Goal: Navigation & Orientation: Find specific page/section

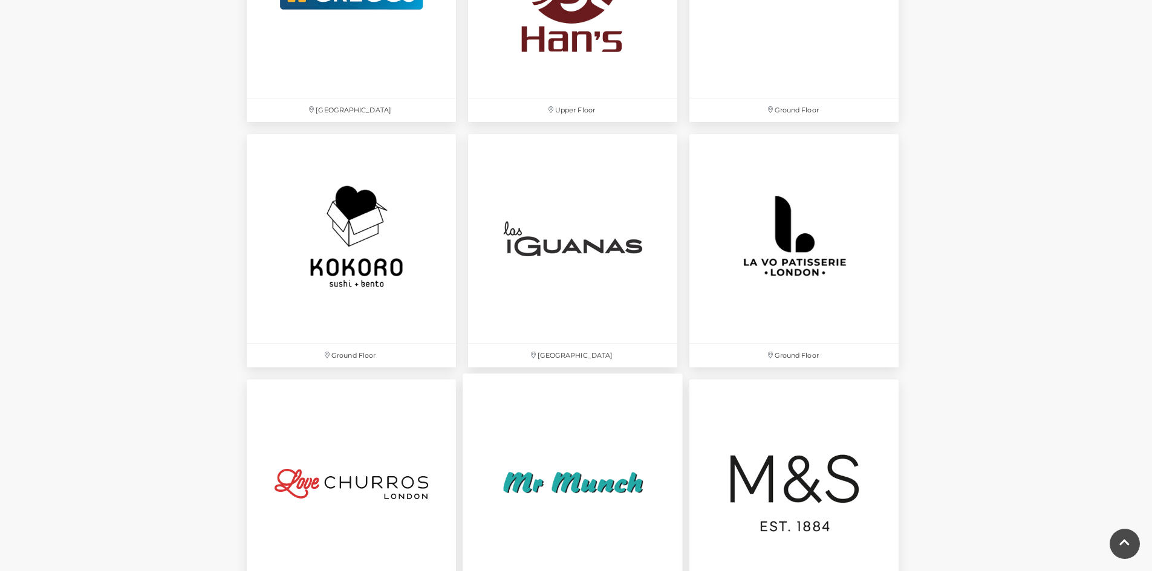
scroll to position [2575, 0]
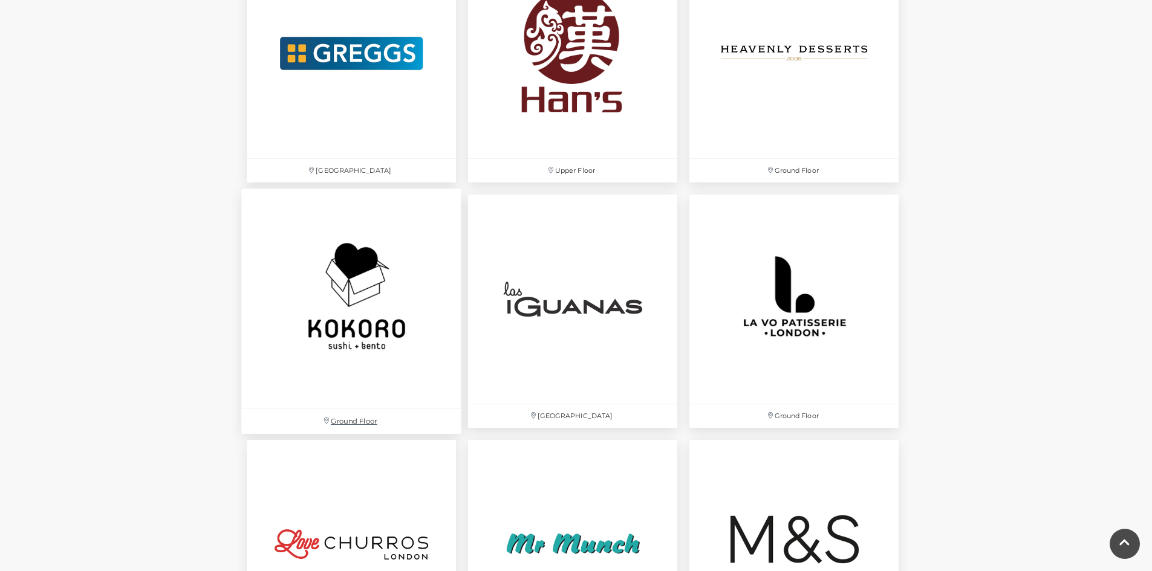
click at [345, 380] on img at bounding box center [351, 299] width 220 height 220
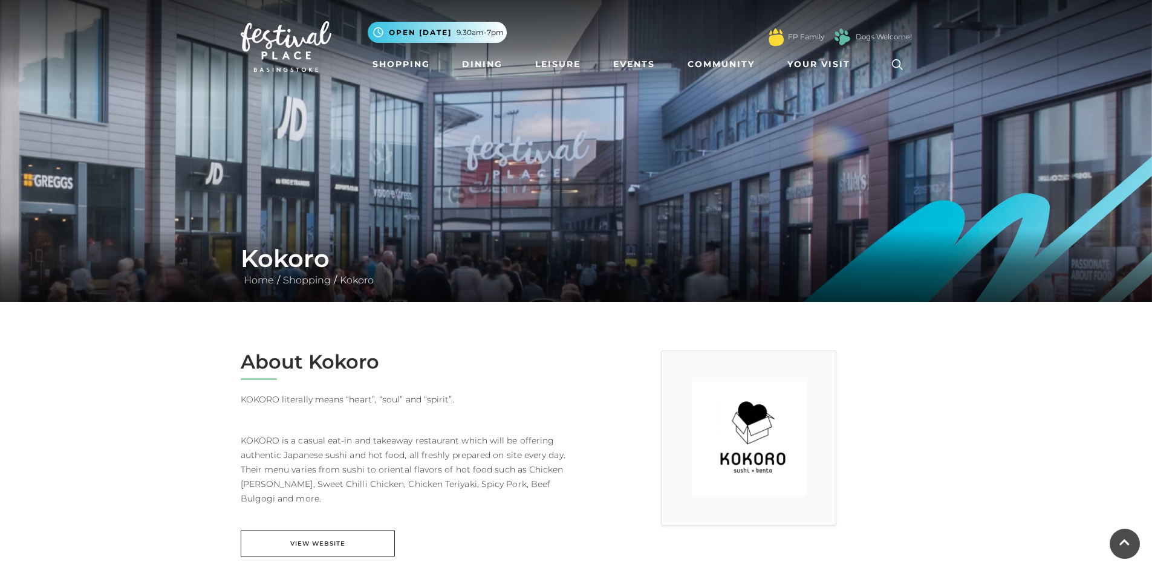
scroll to position [60, 0]
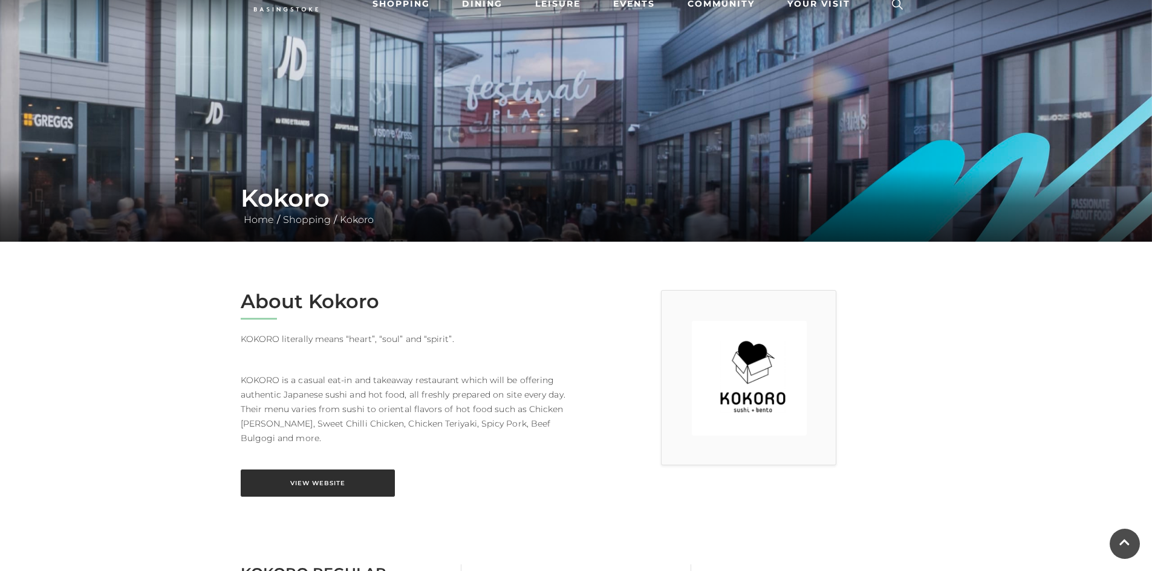
click at [347, 497] on link "View Website" at bounding box center [318, 483] width 154 height 27
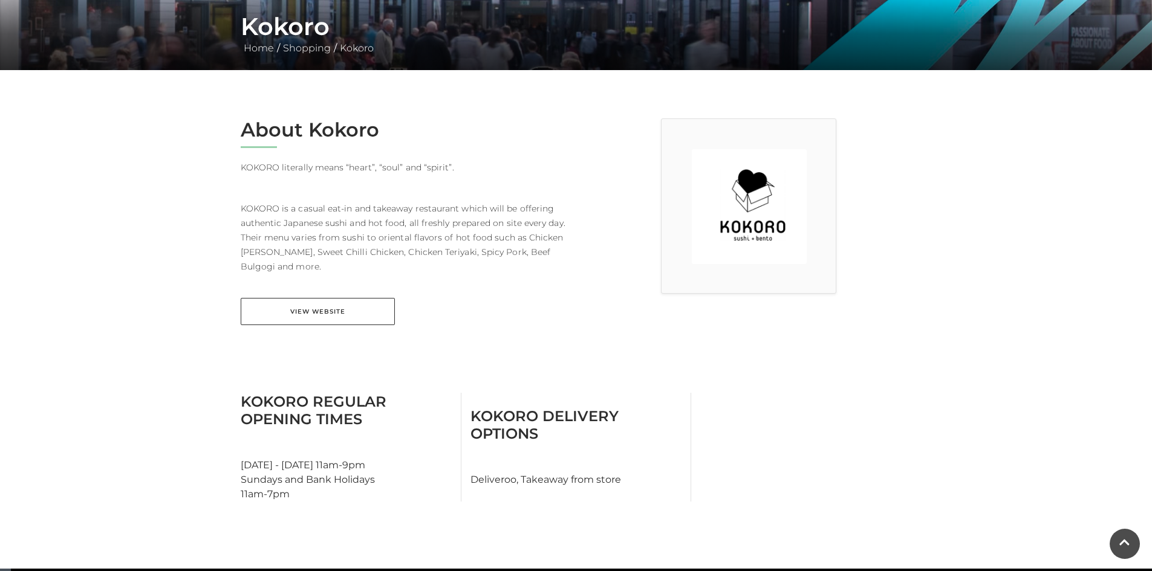
scroll to position [0, 0]
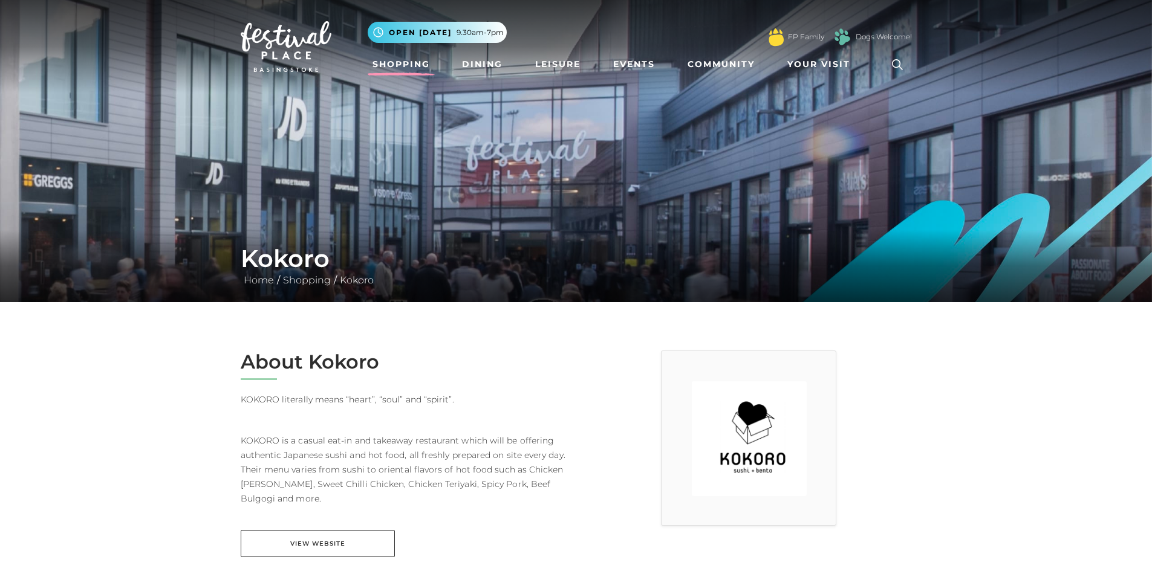
click at [421, 64] on link "Shopping" at bounding box center [401, 64] width 67 height 22
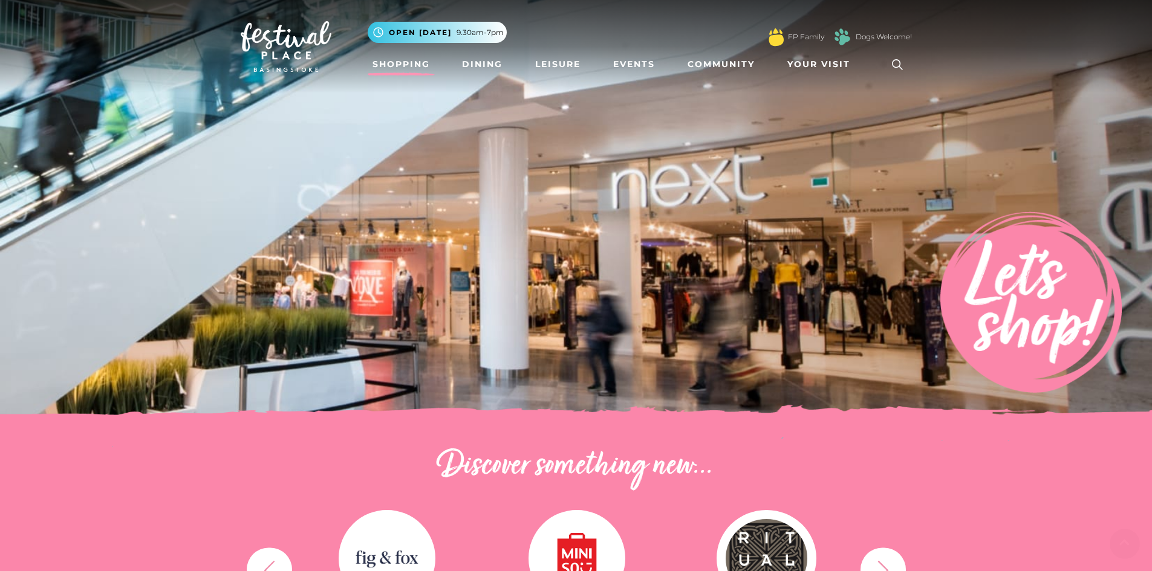
scroll to position [302, 0]
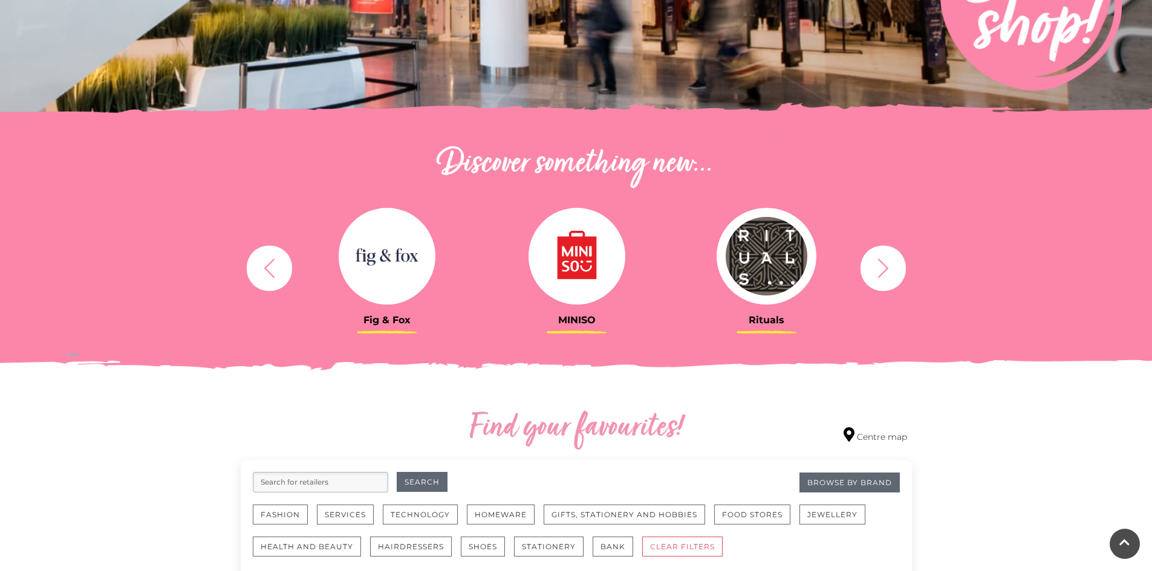
click at [868, 263] on button "button" at bounding box center [882, 267] width 45 height 45
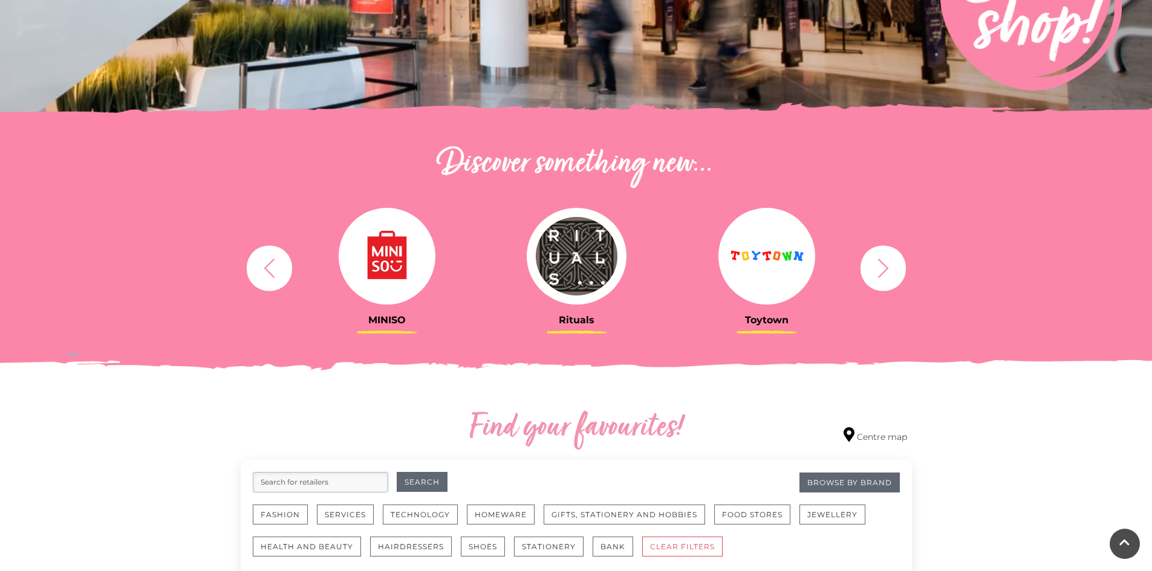
click at [868, 263] on button "button" at bounding box center [882, 267] width 45 height 45
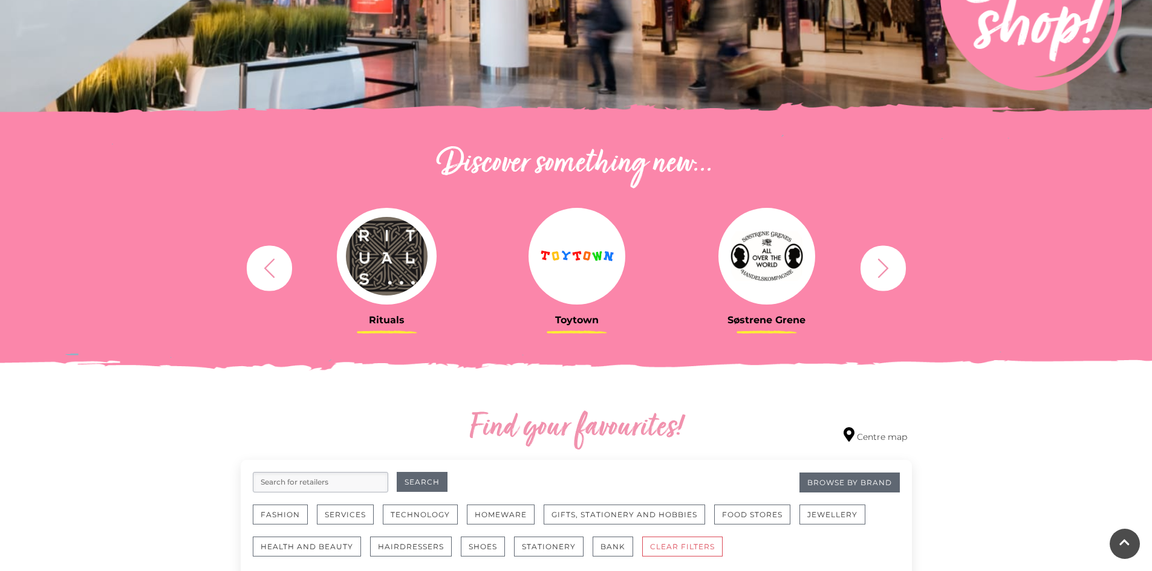
click at [868, 263] on button "button" at bounding box center [882, 267] width 45 height 45
click at [868, 268] on button "button" at bounding box center [882, 267] width 45 height 45
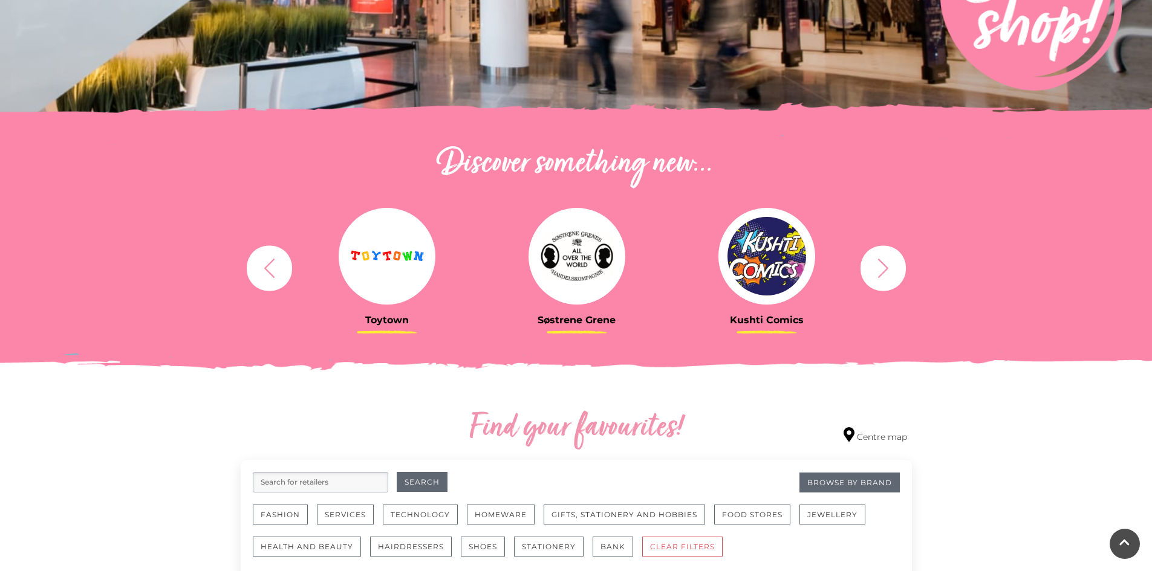
click at [883, 270] on icon "button" at bounding box center [883, 268] width 22 height 22
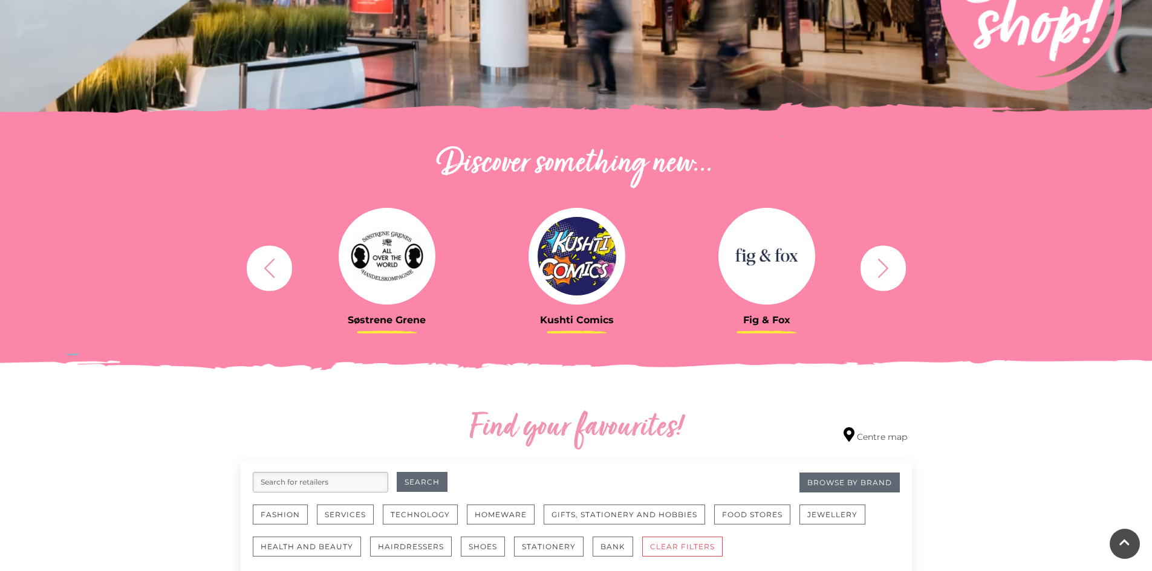
click at [883, 270] on icon "button" at bounding box center [883, 268] width 22 height 22
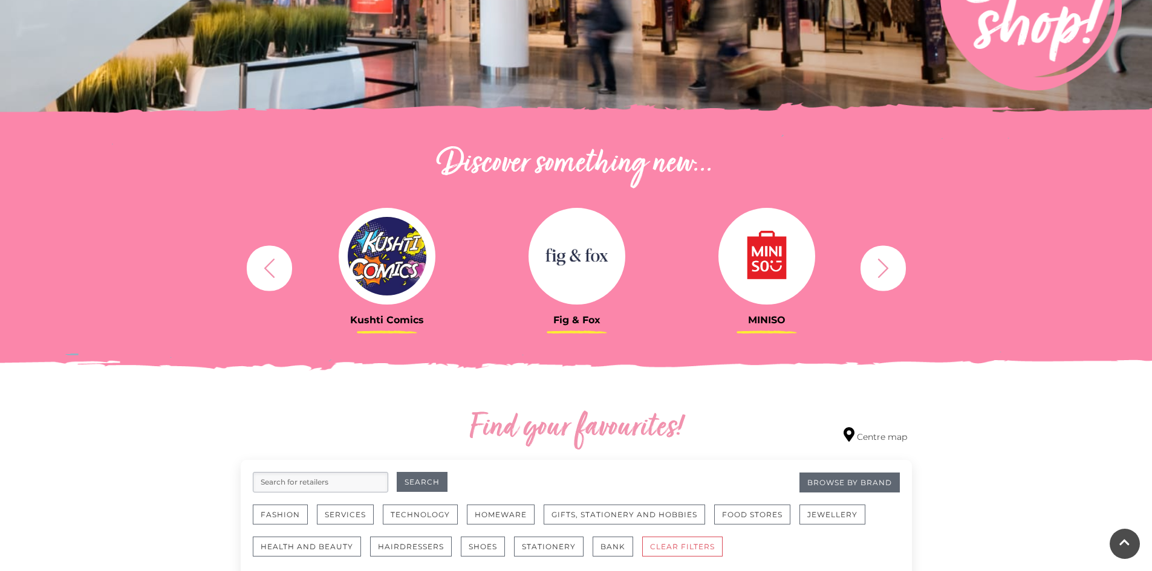
click at [883, 270] on icon "button" at bounding box center [883, 268] width 22 height 22
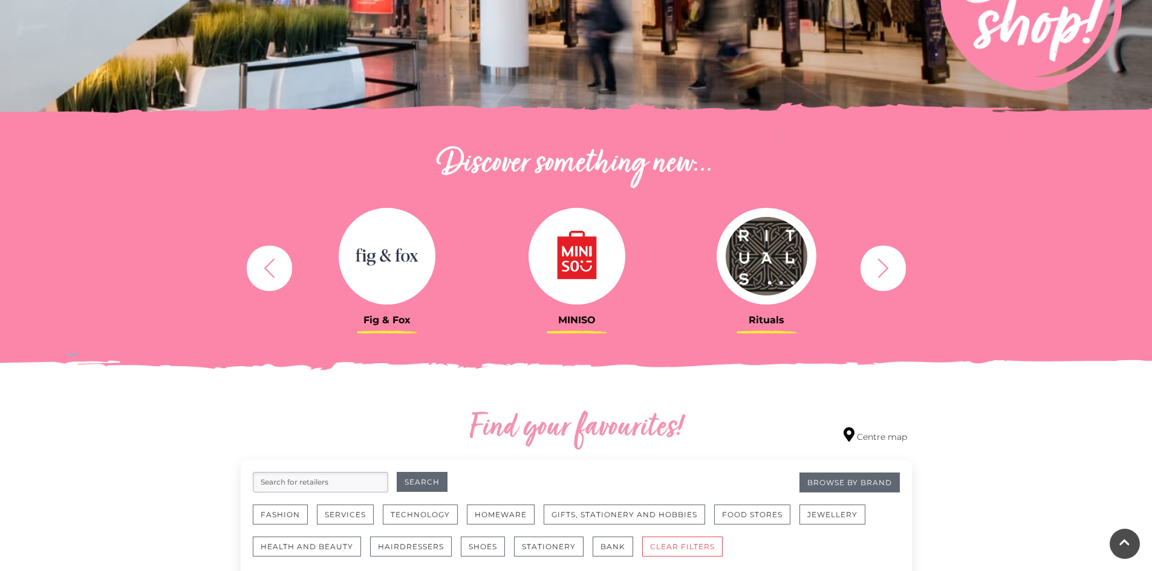
click at [883, 270] on icon "button" at bounding box center [883, 268] width 22 height 22
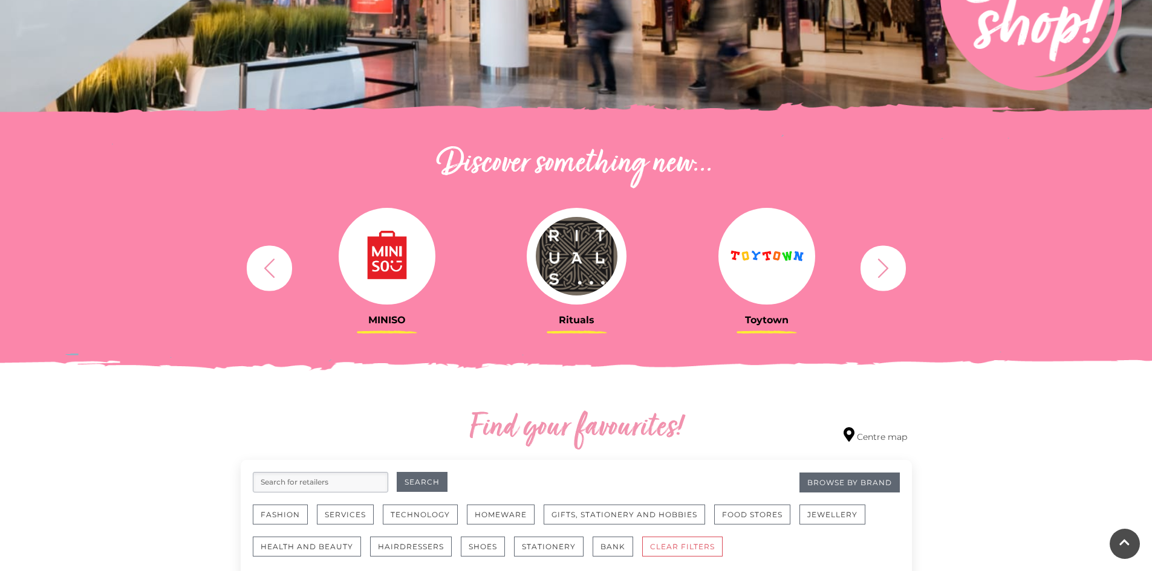
click at [883, 270] on icon "button" at bounding box center [883, 268] width 22 height 22
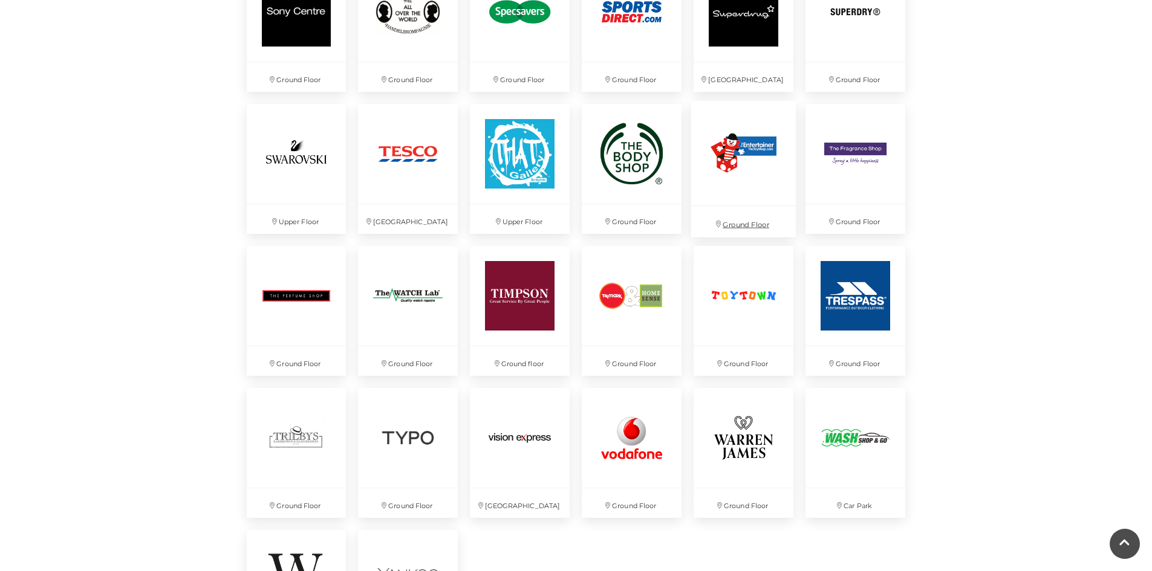
scroll to position [2963, 0]
